Goal: Information Seeking & Learning: Understand process/instructions

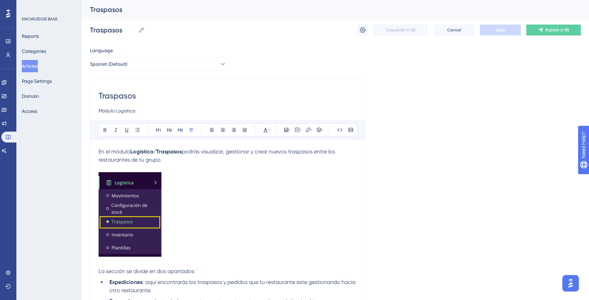
drag, startPoint x: 32, startPoint y: 63, endPoint x: 50, endPoint y: 72, distance: 20.1
click at [32, 63] on button "Articles" at bounding box center [30, 66] width 16 height 12
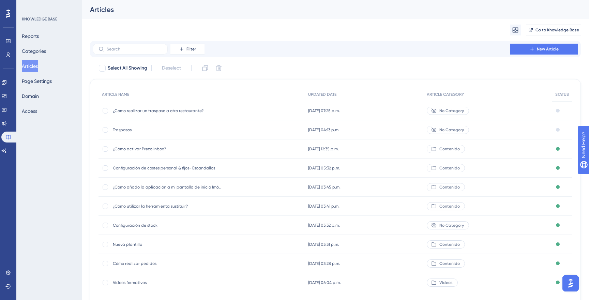
click at [124, 130] on span "Traspasos" at bounding box center [167, 129] width 109 height 5
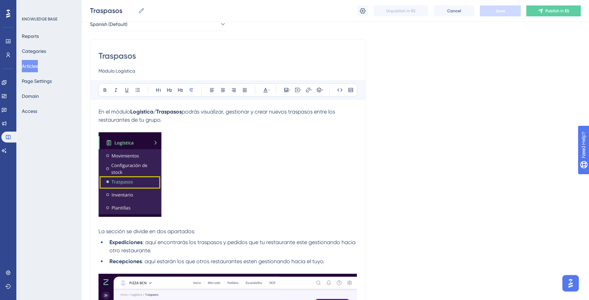
scroll to position [43, 0]
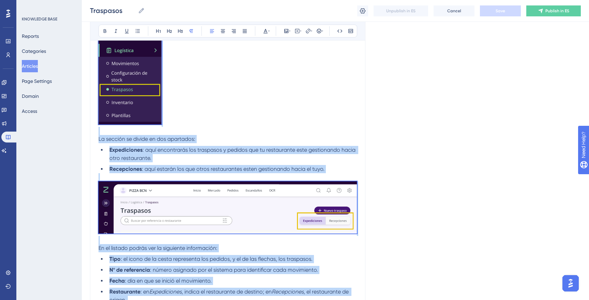
scroll to position [158, 0]
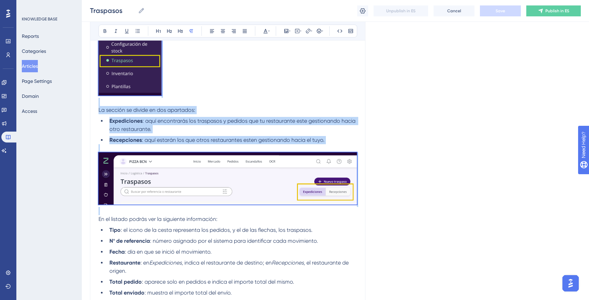
drag, startPoint x: 100, startPoint y: 102, endPoint x: 342, endPoint y: 151, distance: 247.3
click at [311, 192] on div "En el módulo Logística/Traspasos podrás visualizar, gestionar y crear nuevos tr…" at bounding box center [227, 248] width 258 height 524
click at [248, 97] on p at bounding box center [227, 54] width 258 height 87
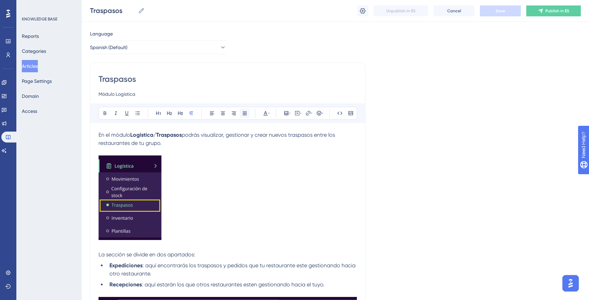
scroll to position [0, 0]
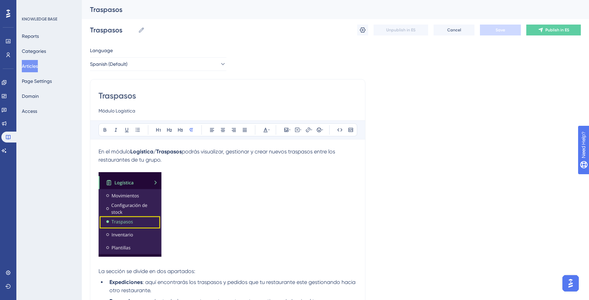
drag, startPoint x: 100, startPoint y: 152, endPoint x: 169, endPoint y: 167, distance: 71.5
click at [100, 152] on span "En el módulo" at bounding box center [114, 151] width 32 height 6
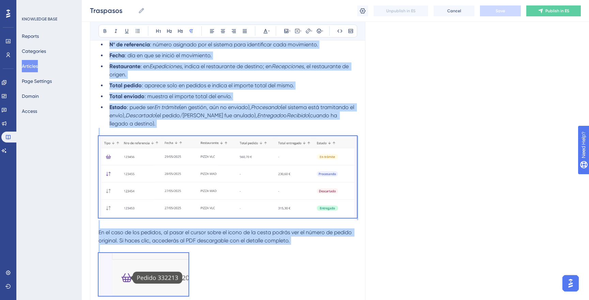
scroll to position [442, 0]
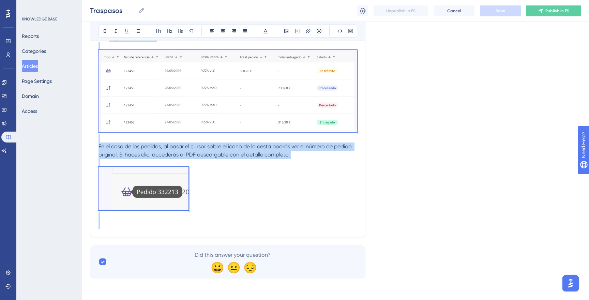
copy div "Lo ip dolors Ametconse/Adipiscin elitse doeiusmodt, incididun u labor etdolo ma…"
click at [38, 67] on button "Articles" at bounding box center [30, 66] width 16 height 12
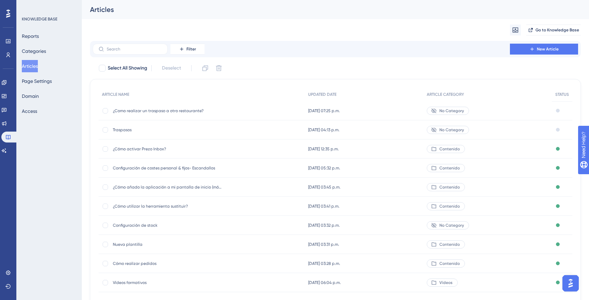
click at [162, 108] on span "¿Como realizar un traspaso a otro restaurante?" at bounding box center [167, 110] width 109 height 5
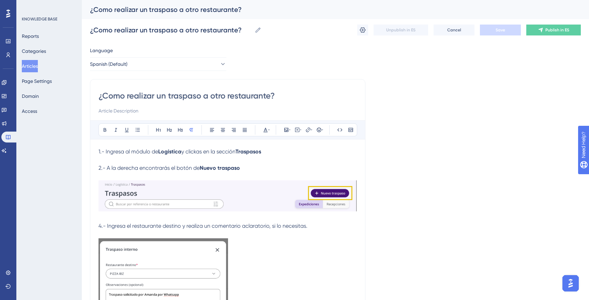
drag, startPoint x: 38, startPoint y: 66, endPoint x: 76, endPoint y: 51, distance: 40.2
click at [38, 66] on button "Articles" at bounding box center [30, 66] width 16 height 12
